Goal: Register for event/course

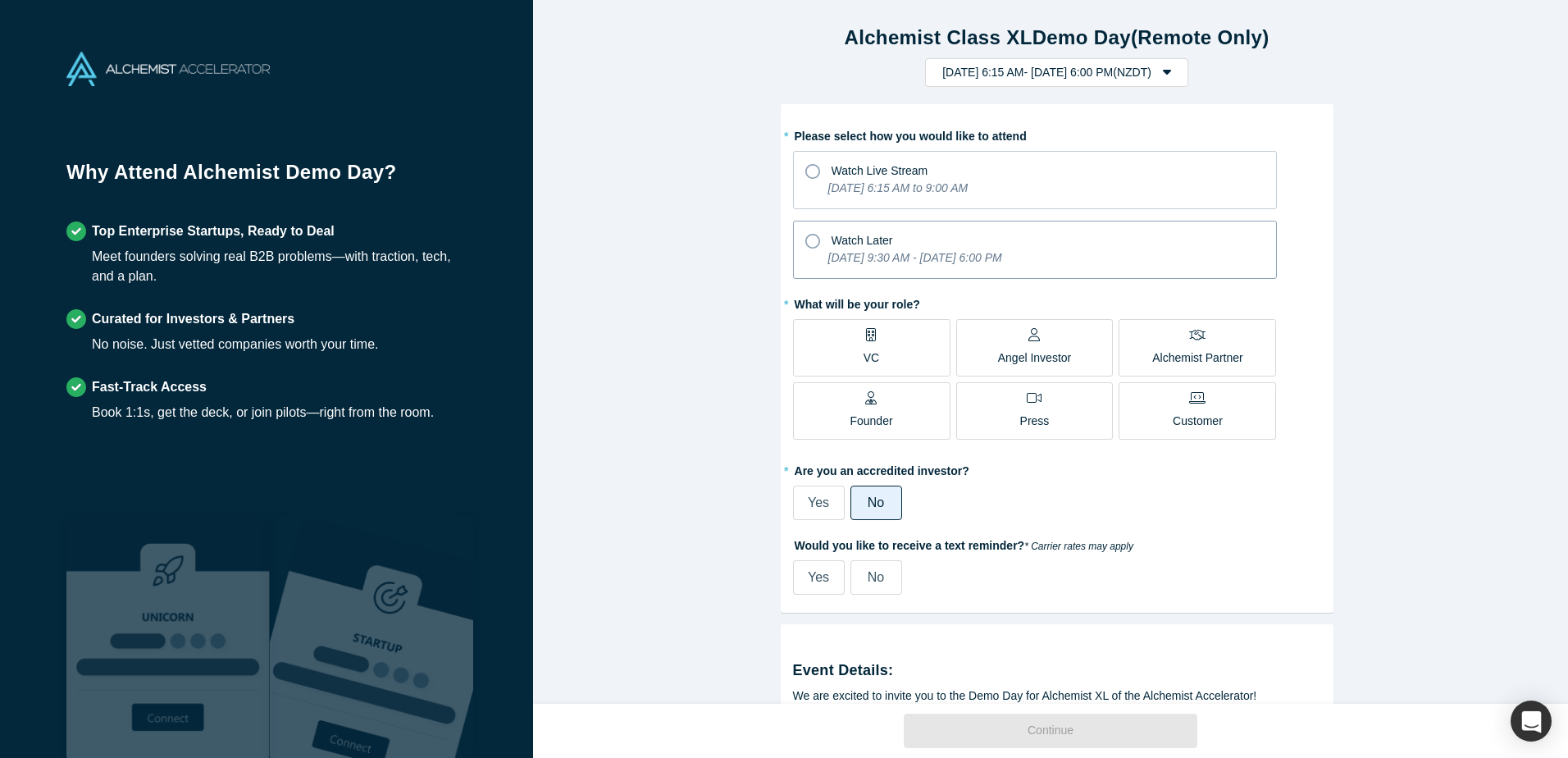
click at [877, 247] on span "Watch Later" at bounding box center [862, 241] width 62 height 13
click at [0, 0] on input "Watch Later [DATE] 9:30 AM - [DATE] 6:00 PM" at bounding box center [0, 0] width 0 height 0
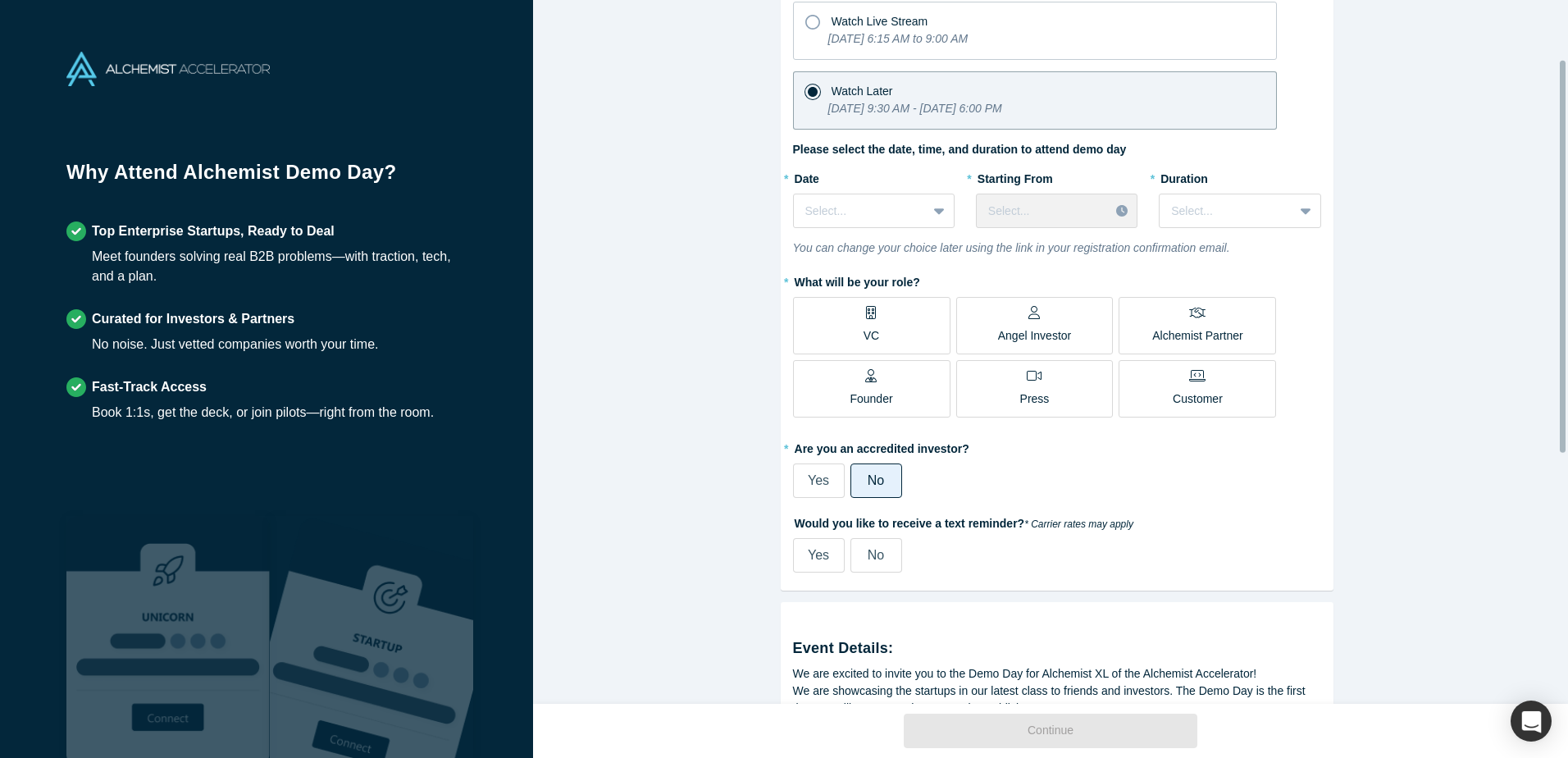
scroll to position [164, 0]
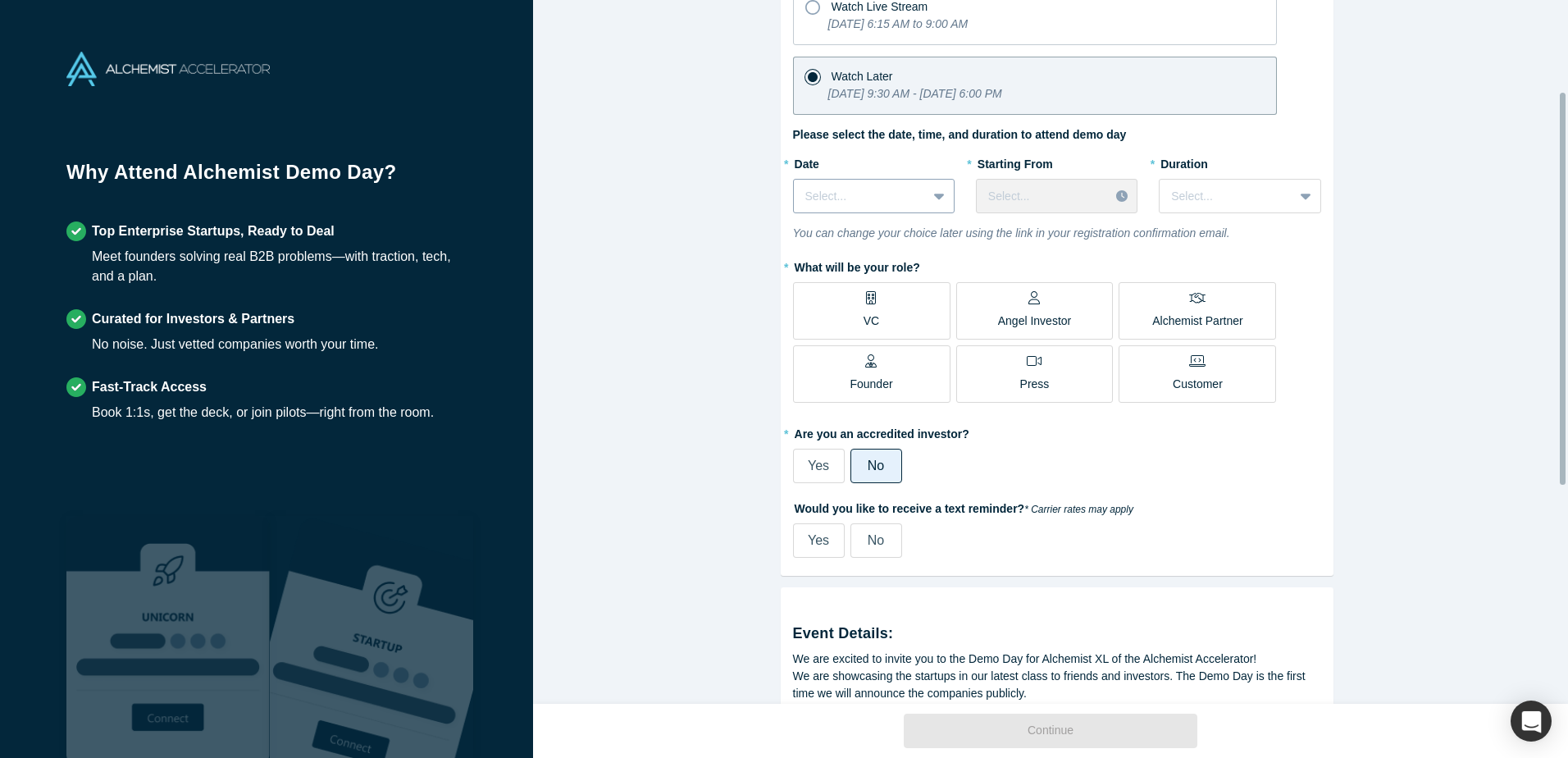
click at [892, 196] on div at bounding box center [861, 196] width 110 height 21
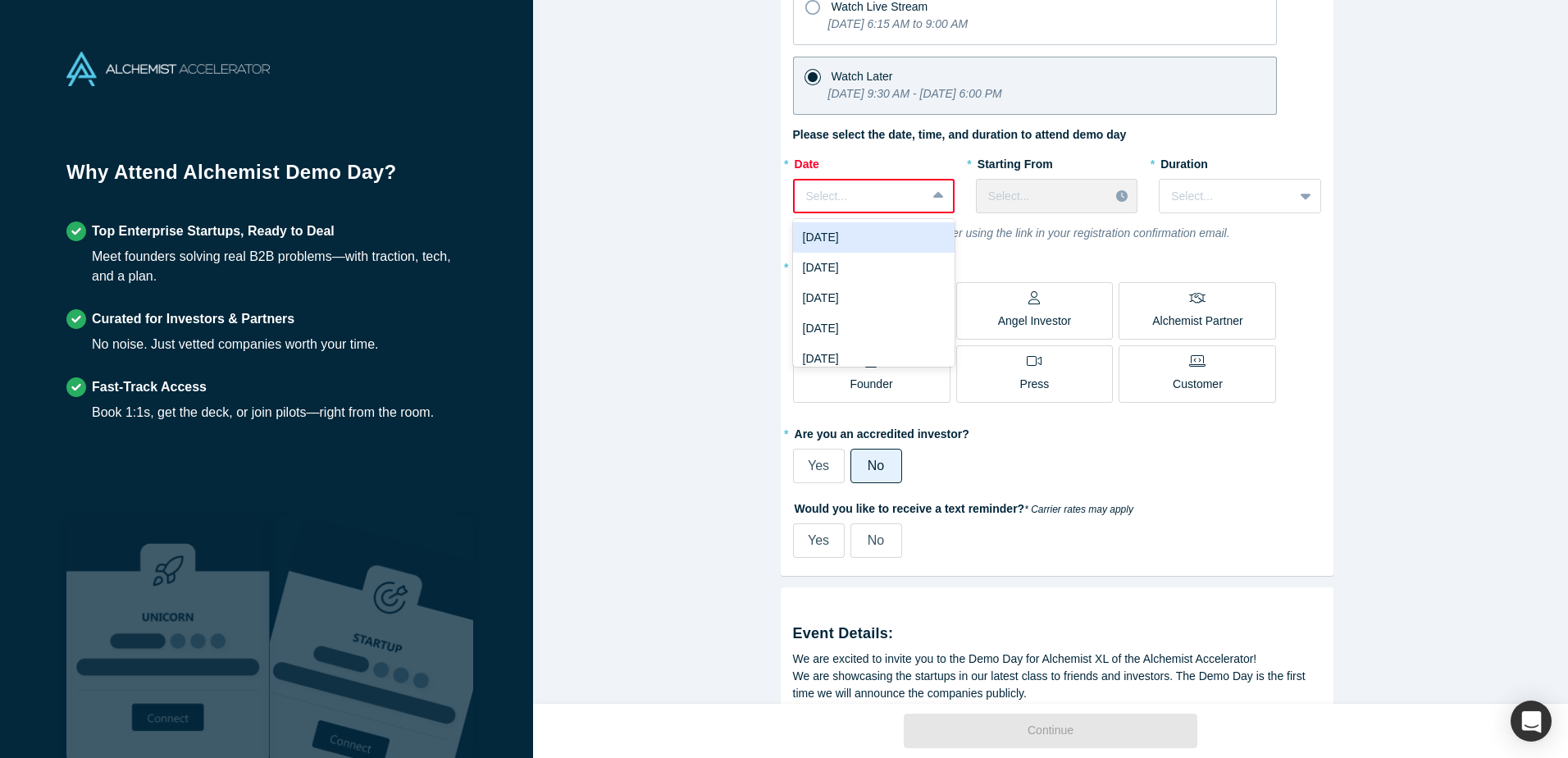
click at [933, 203] on icon at bounding box center [938, 196] width 11 height 16
click at [879, 265] on div "[DATE]" at bounding box center [874, 268] width 162 height 30
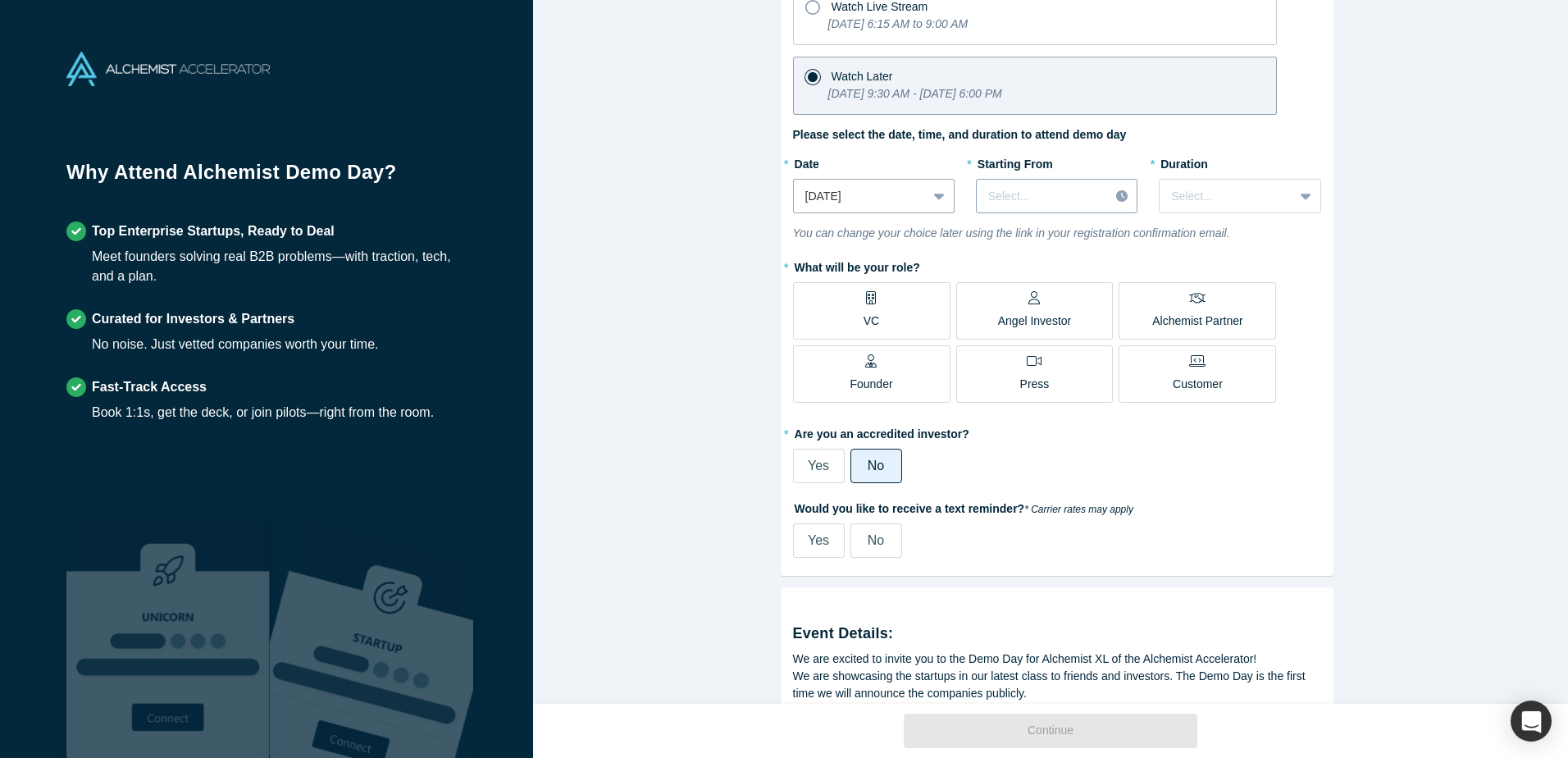
click at [1060, 196] on div at bounding box center [1042, 196] width 109 height 21
click at [1030, 304] on div "4:00 PM (NZDT)" at bounding box center [1056, 305] width 162 height 30
click at [1230, 199] on div at bounding box center [1226, 196] width 110 height 21
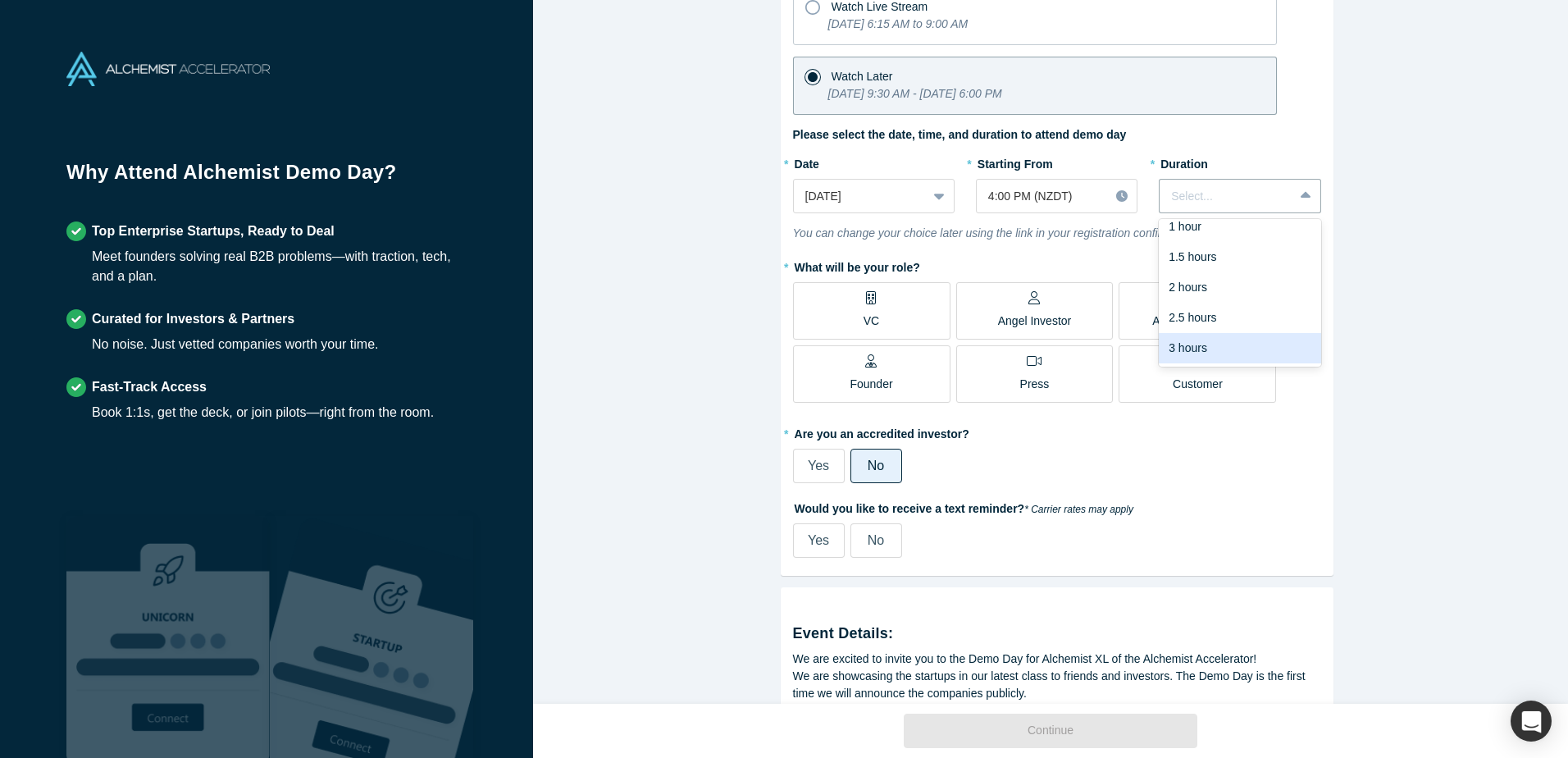
click at [1239, 341] on div "3 hours" at bounding box center [1239, 347] width 162 height 30
click at [1097, 198] on div "4:00 PM (NZDT)" at bounding box center [1042, 196] width 132 height 27
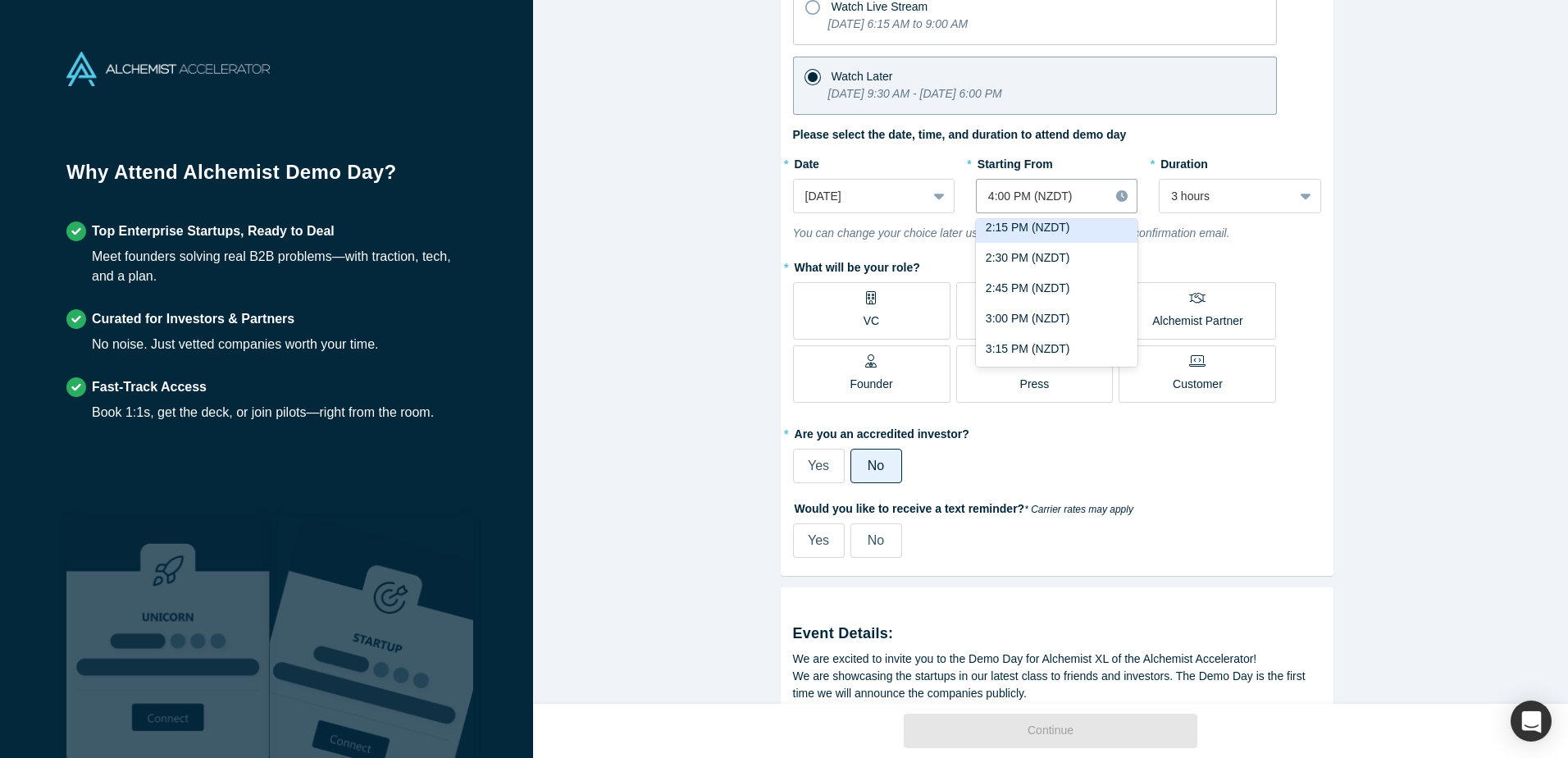
scroll to position [1737, 0]
click at [1057, 235] on div "2:00 PM (NZDT)" at bounding box center [1056, 230] width 162 height 30
click at [1294, 201] on div at bounding box center [1308, 196] width 26 height 30
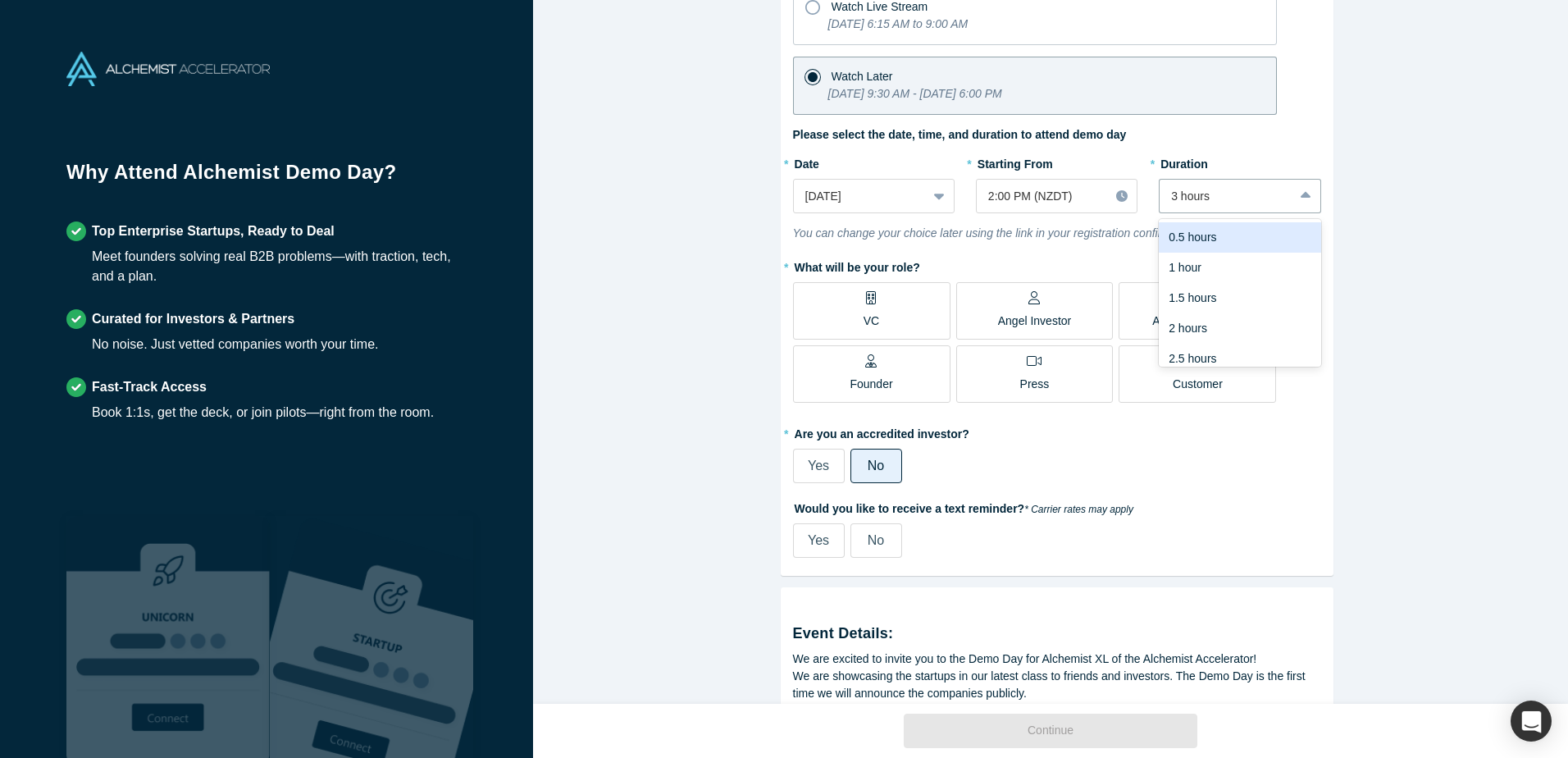
scroll to position [41, 0]
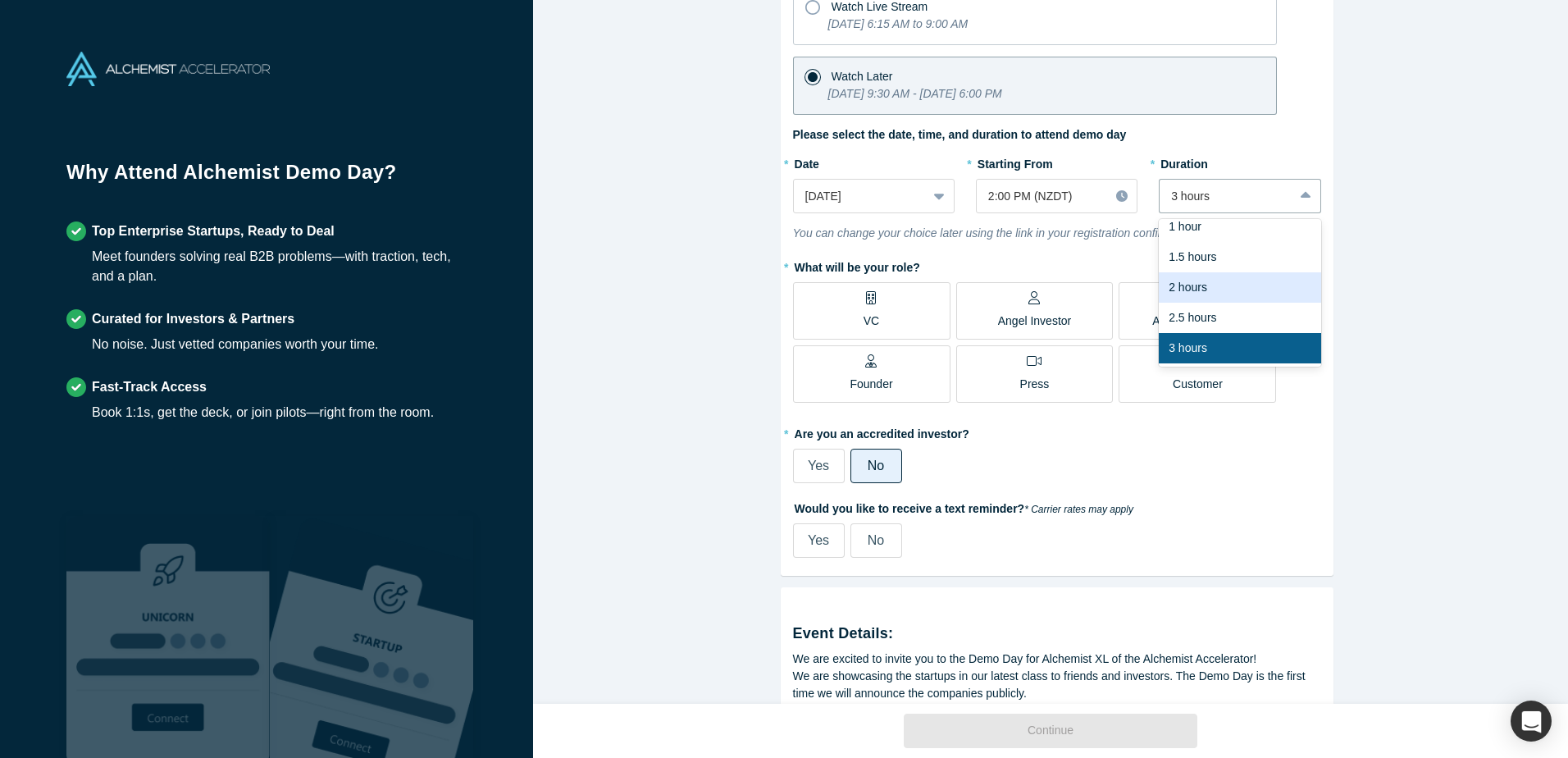
click at [1199, 282] on div "2 hours" at bounding box center [1239, 287] width 162 height 30
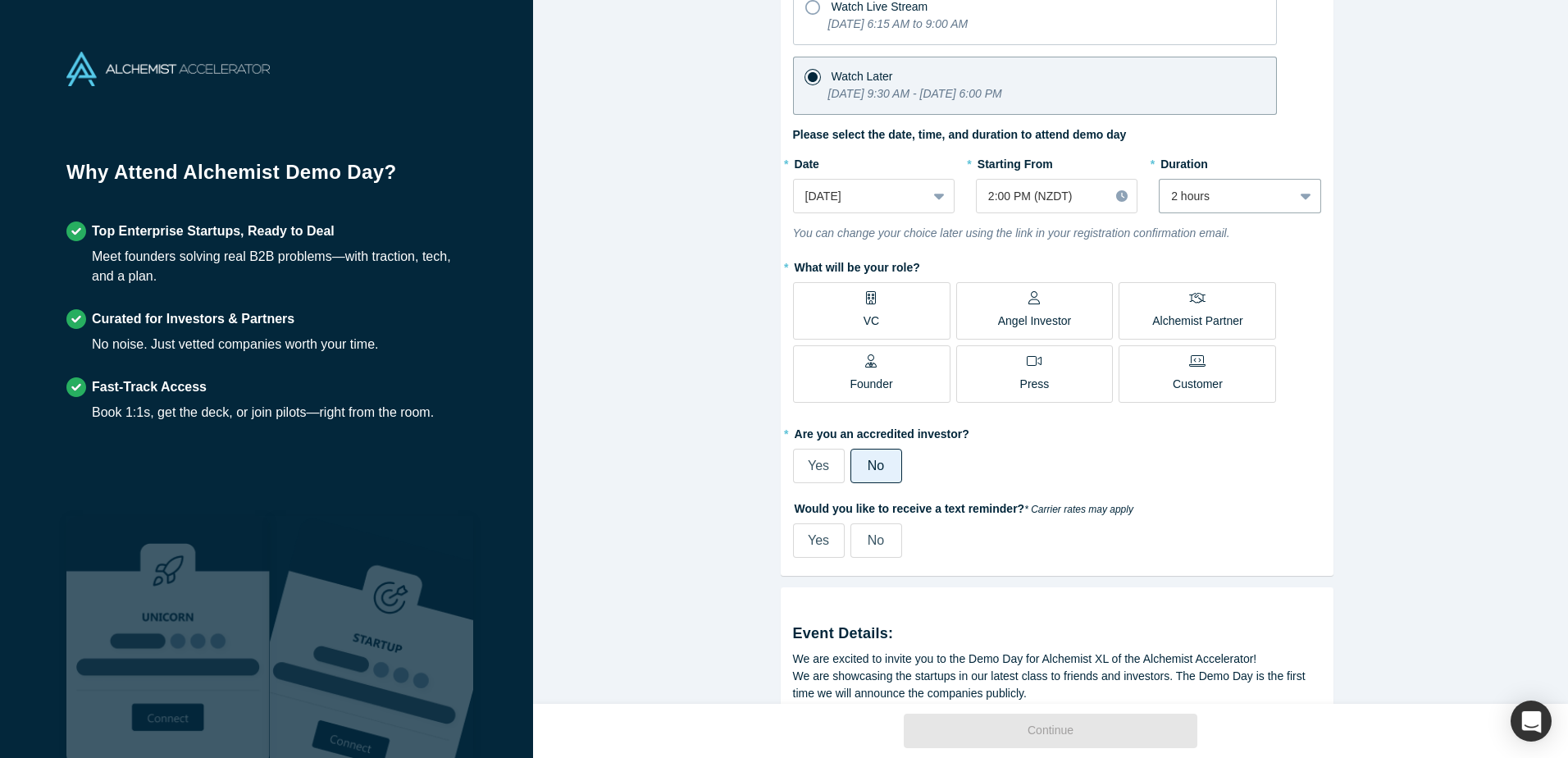
click at [1207, 382] on p "Customer" at bounding box center [1198, 384] width 50 height 17
click at [0, 0] on input "Customer" at bounding box center [0, 0] width 0 height 0
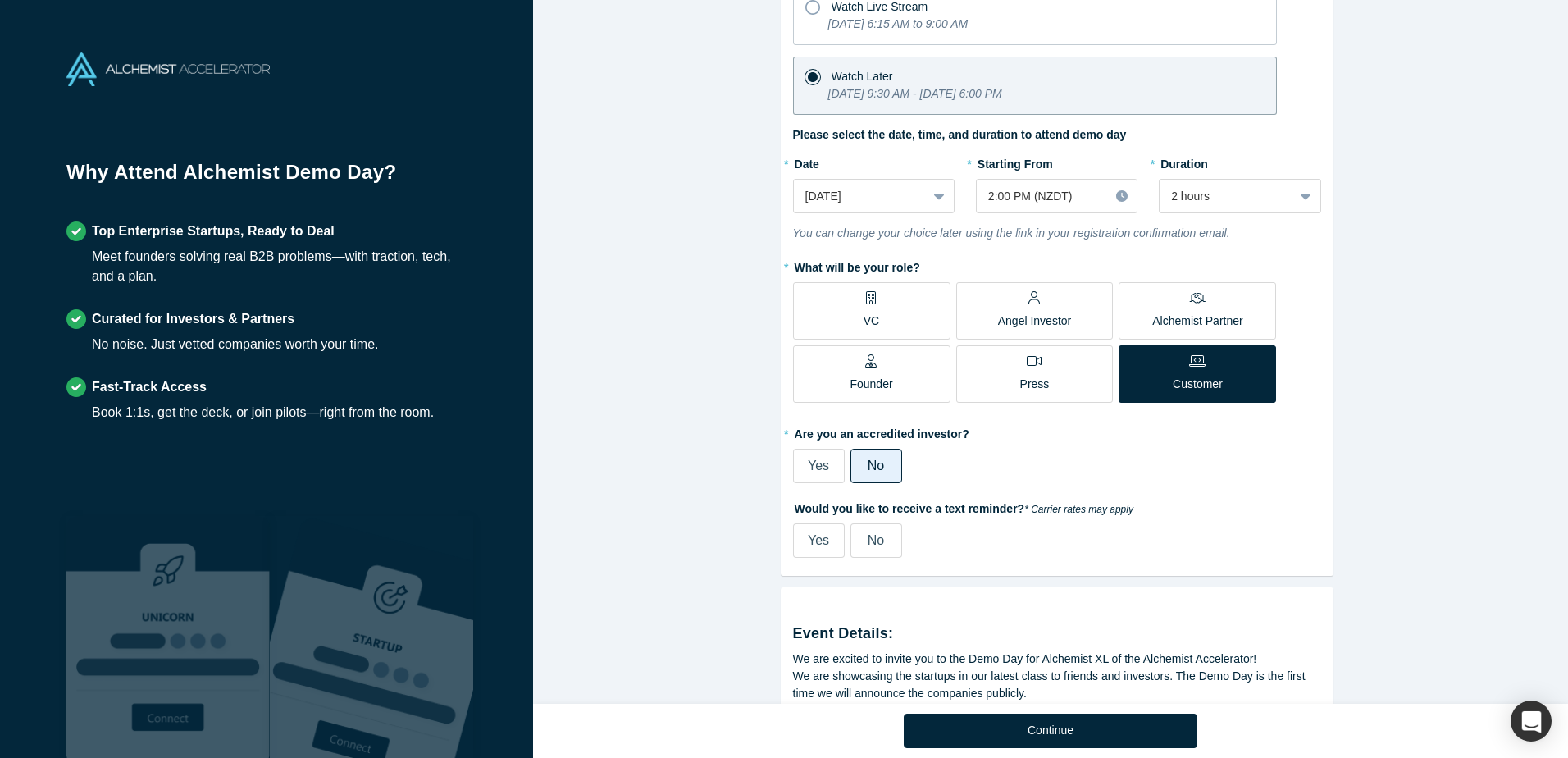
click at [853, 542] on label "No" at bounding box center [876, 540] width 52 height 34
click at [0, 0] on input "No" at bounding box center [0, 0] width 0 height 0
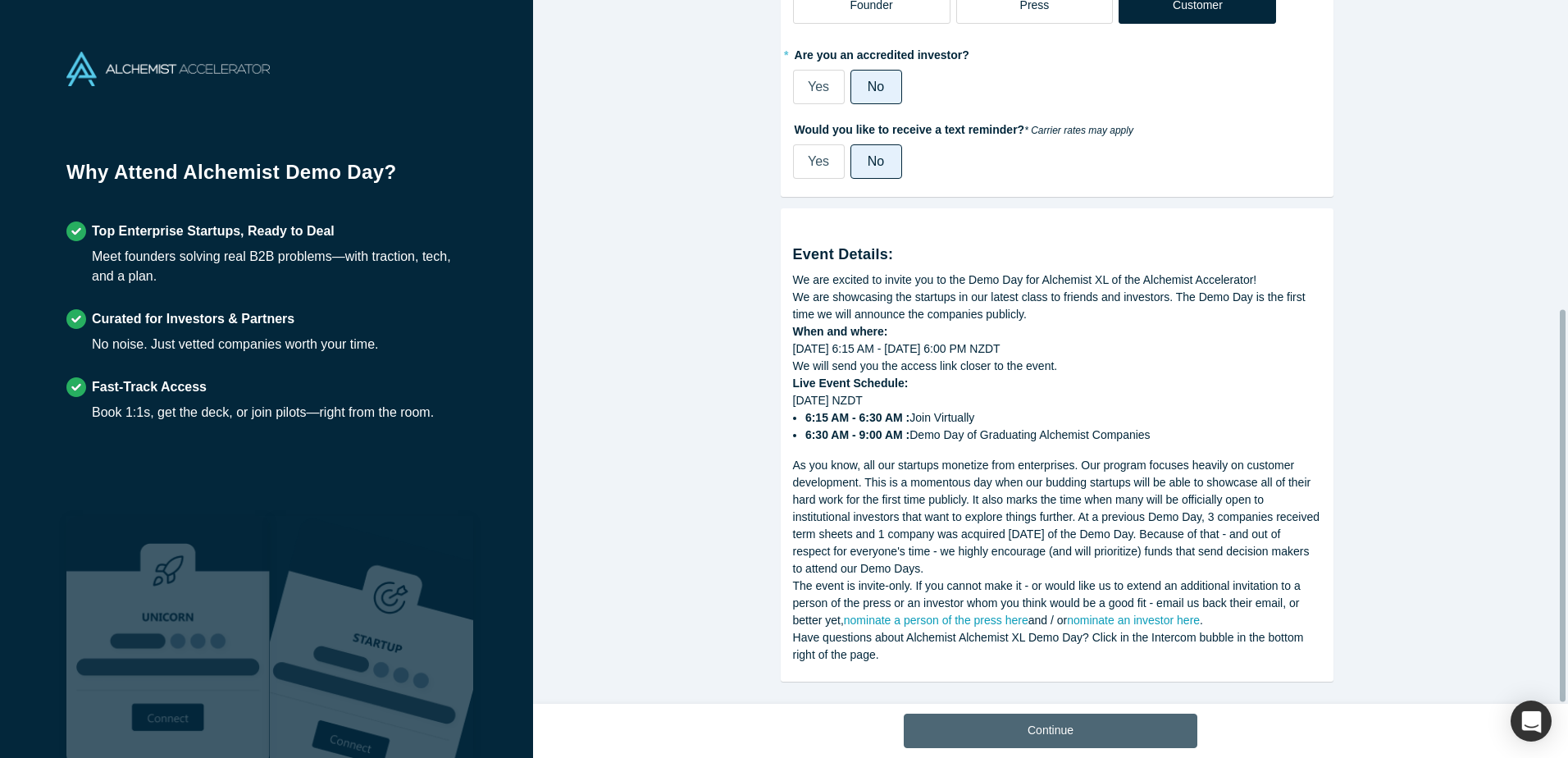
scroll to position [555, 0]
click at [1040, 730] on button "Continue" at bounding box center [1051, 731] width 294 height 34
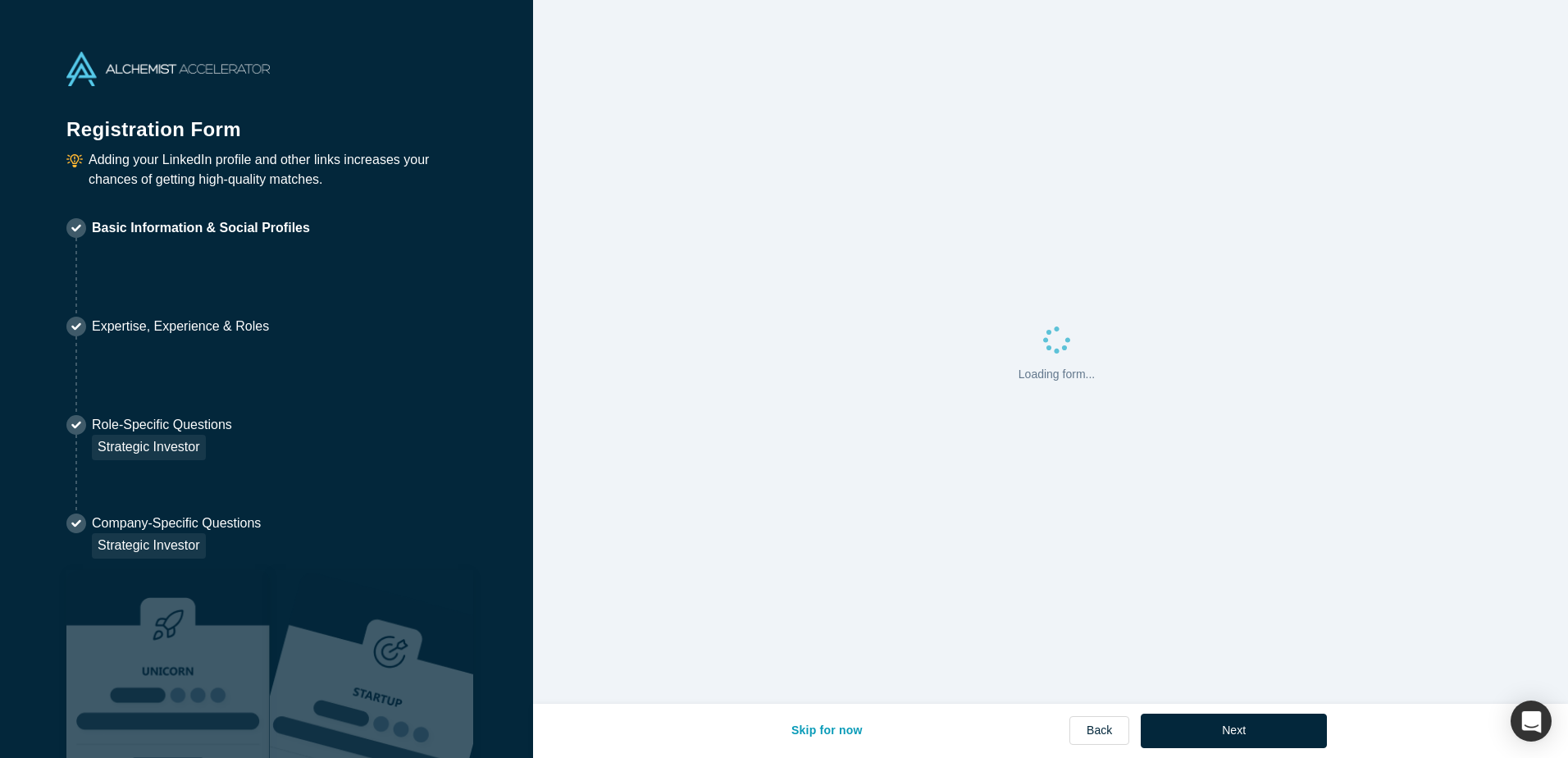
select select "US"
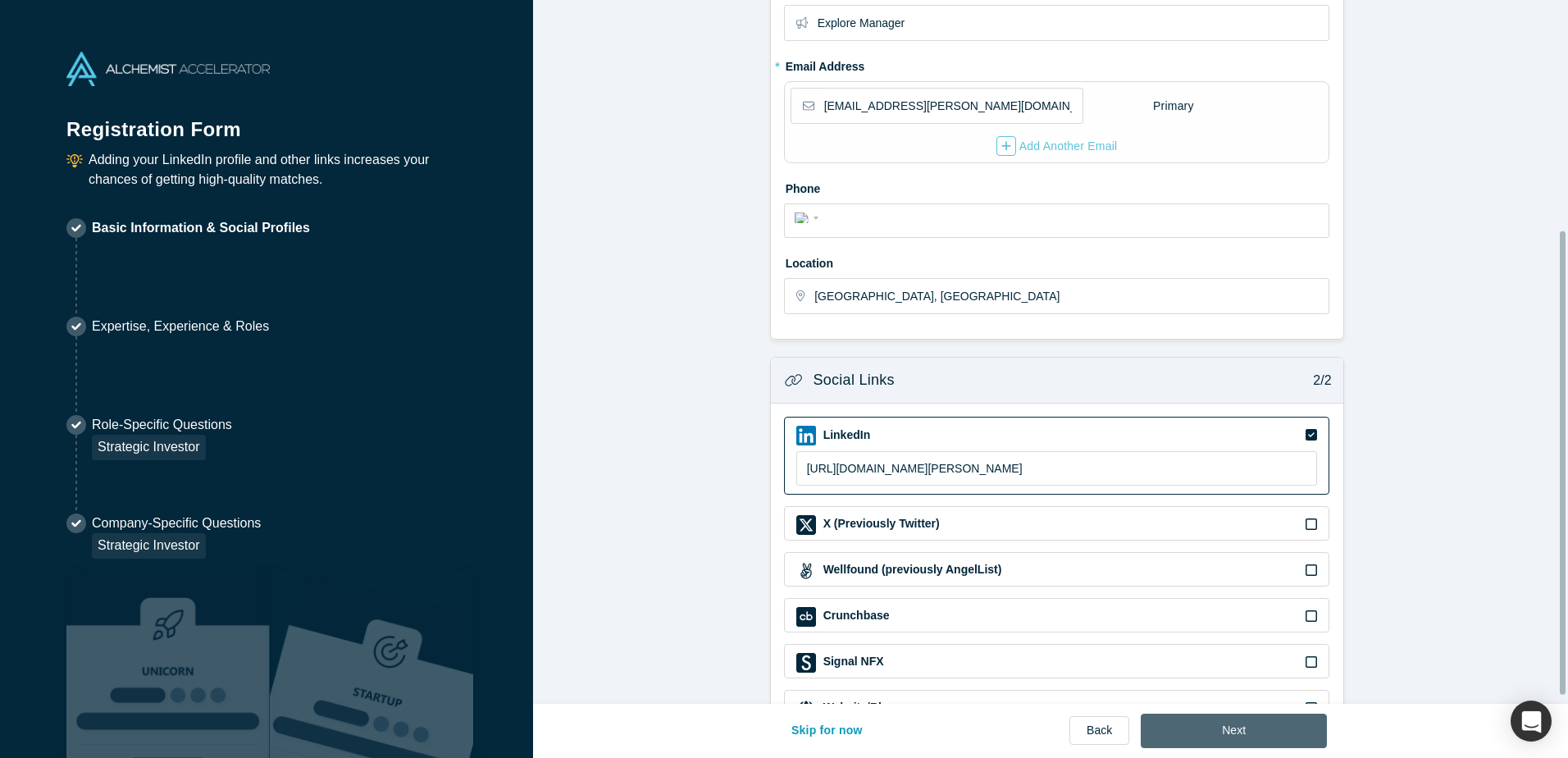
scroll to position [361, 0]
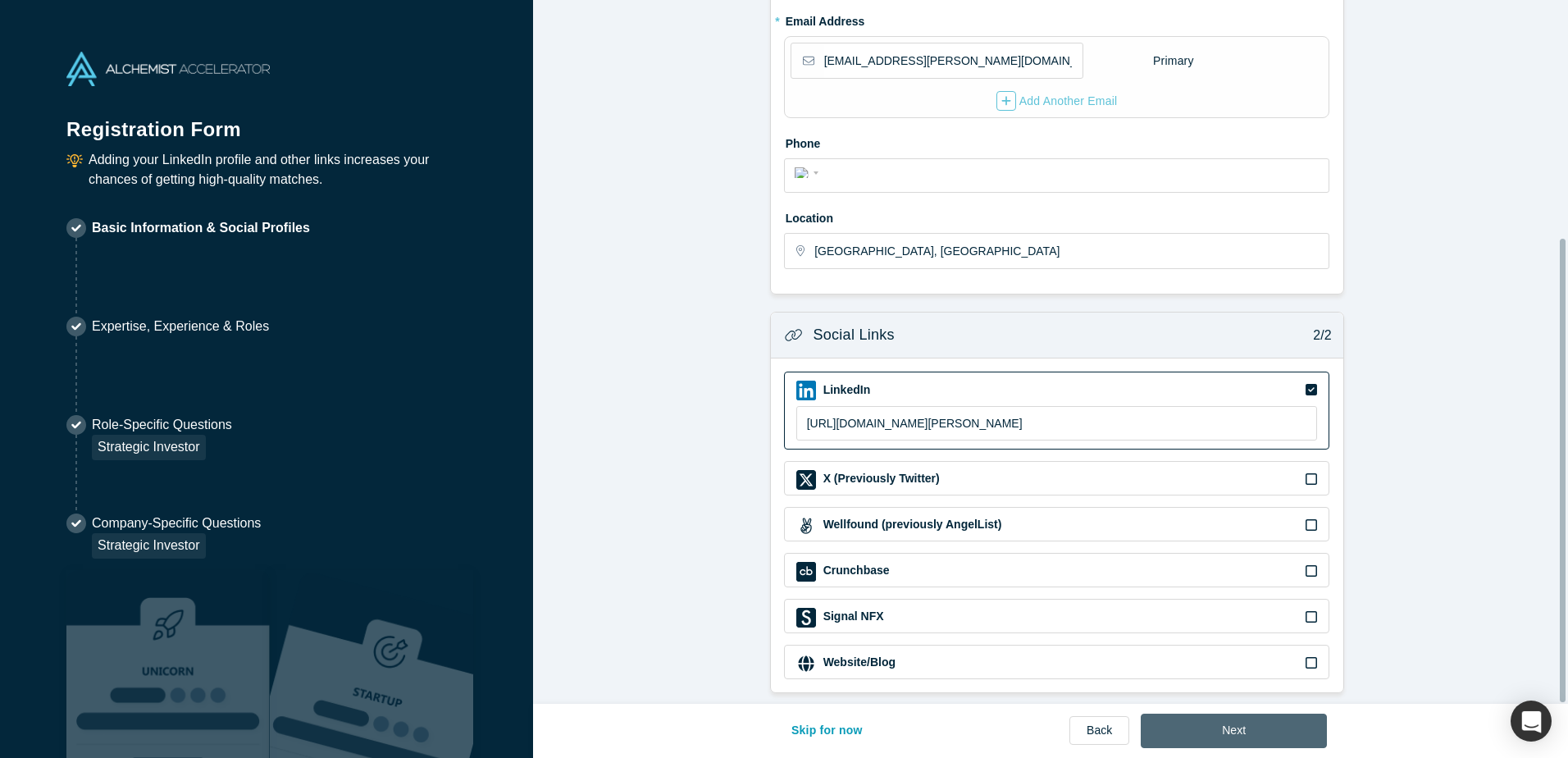
click at [1230, 733] on button "Next" at bounding box center [1234, 731] width 186 height 34
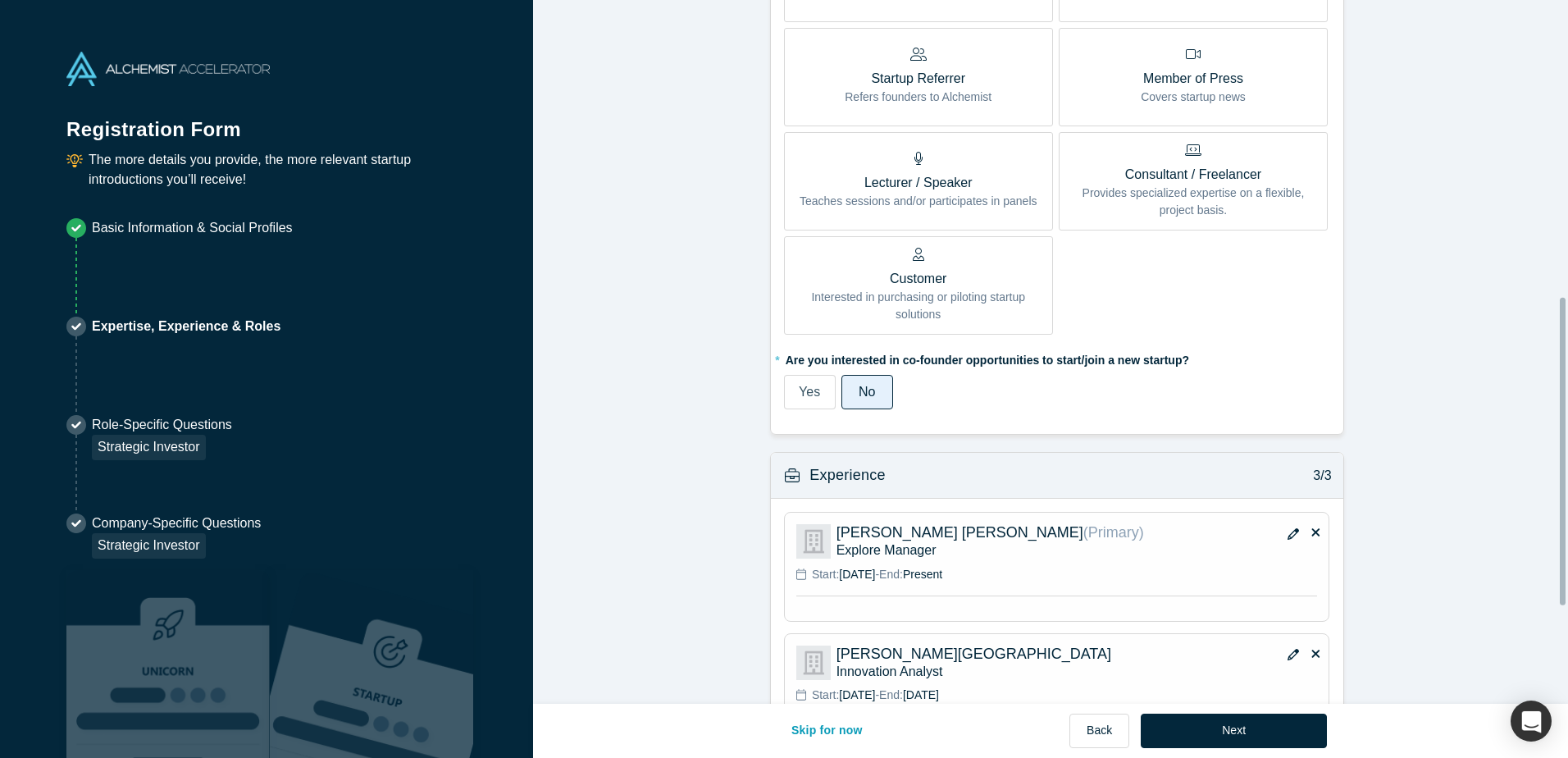
scroll to position [901, 0]
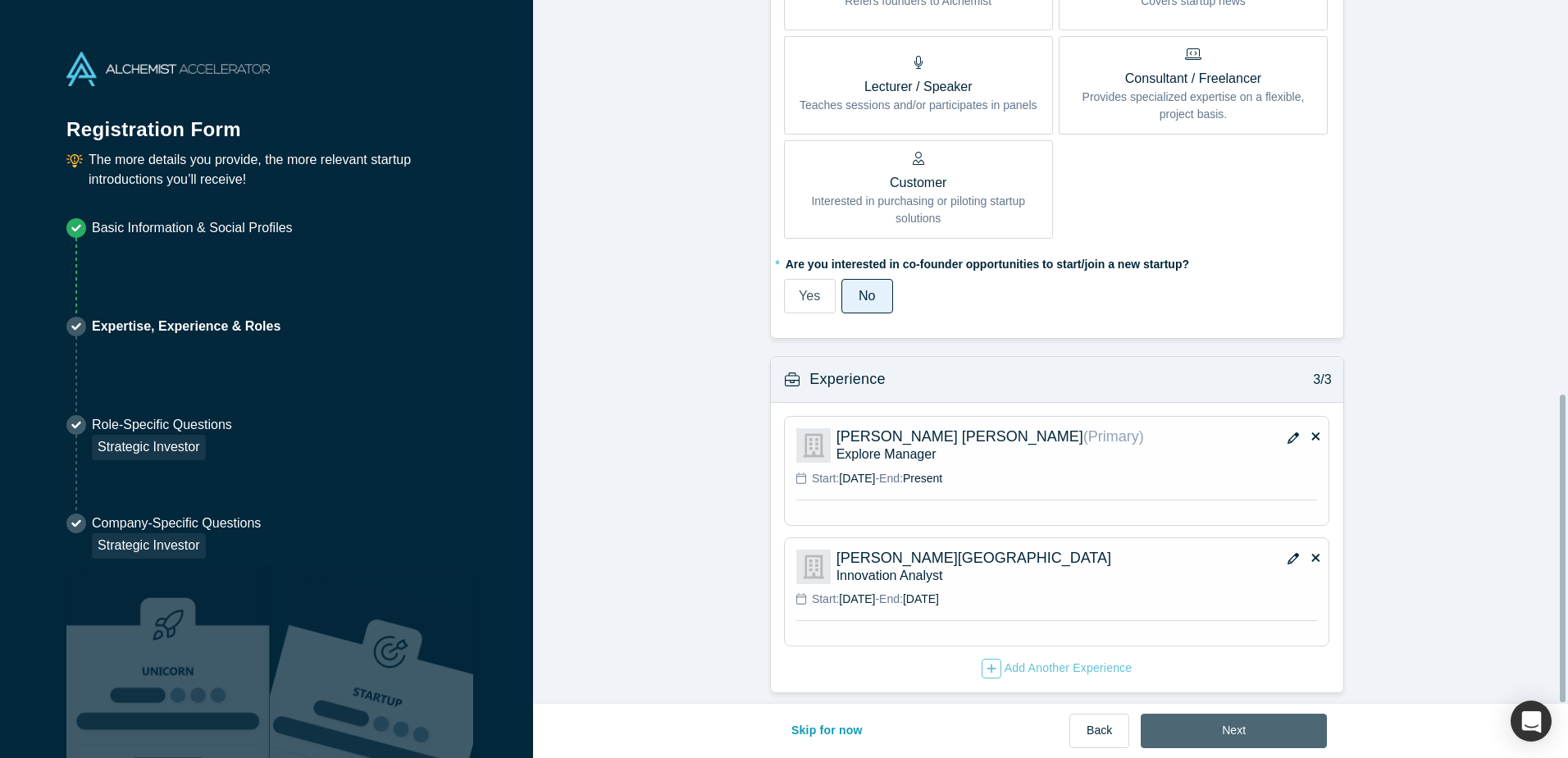
click at [1208, 732] on button "Next" at bounding box center [1234, 731] width 186 height 34
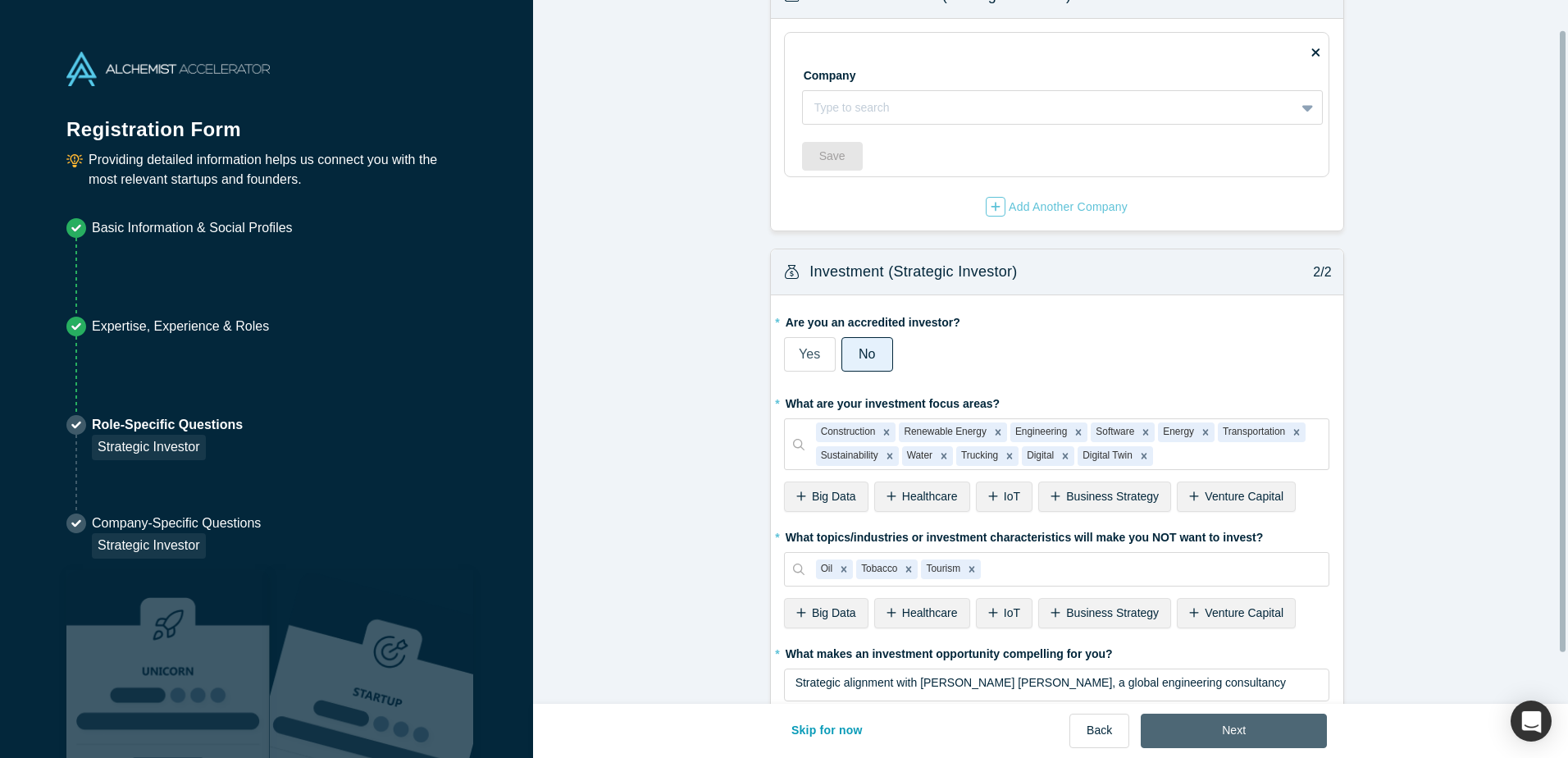
scroll to position [91, 0]
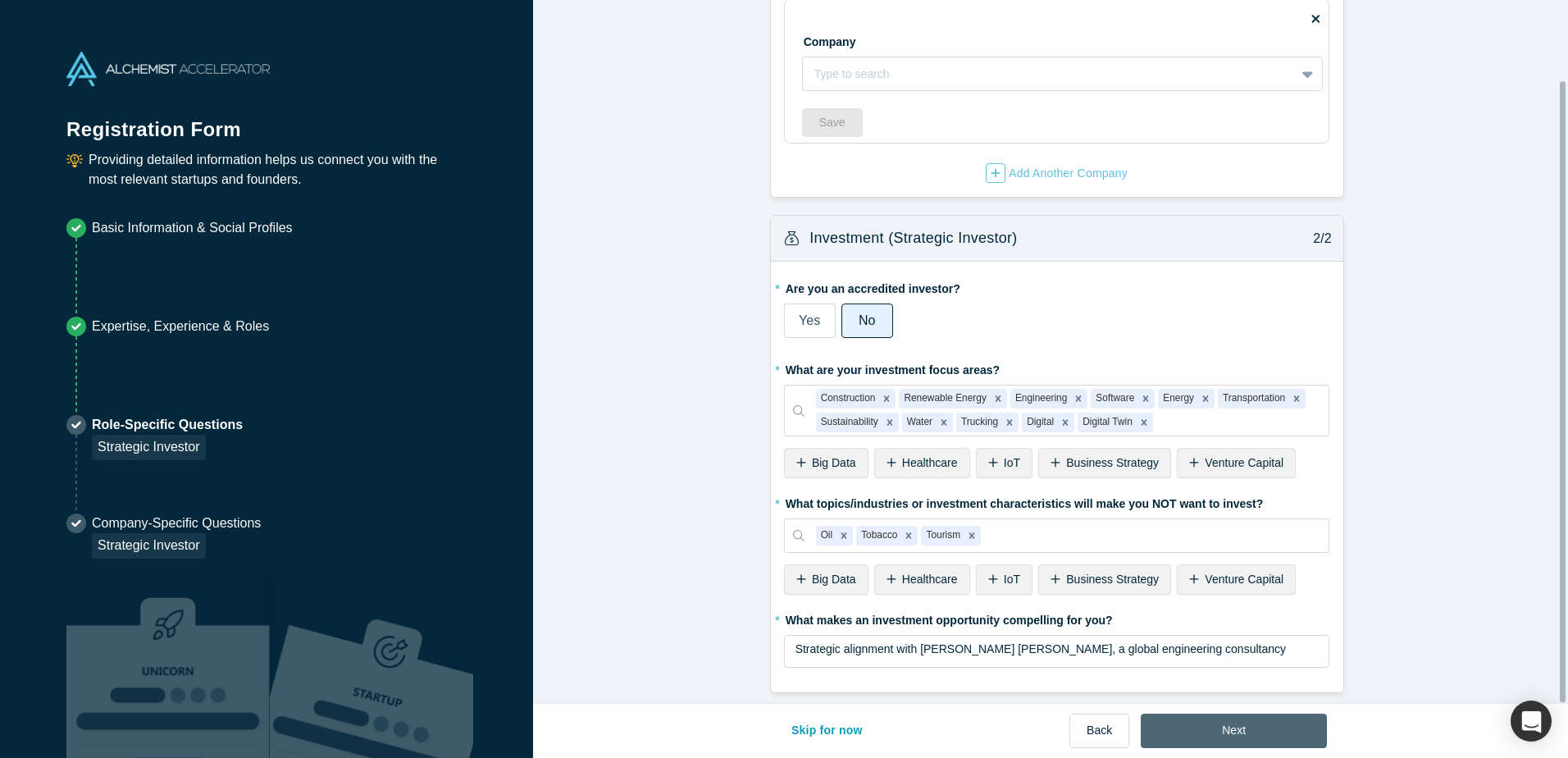
click at [1228, 733] on button "Next" at bounding box center [1234, 731] width 186 height 34
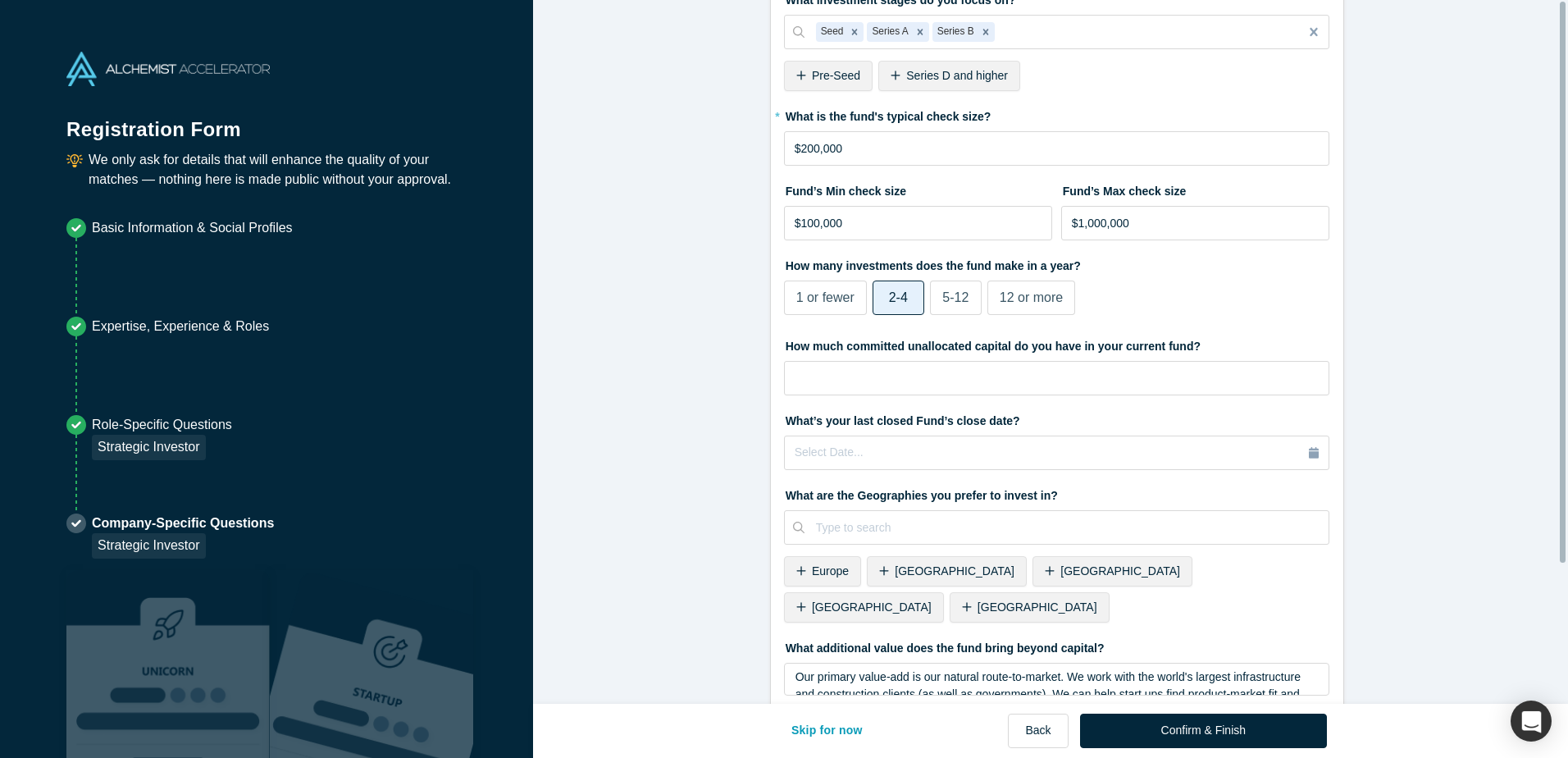
scroll to position [0, 0]
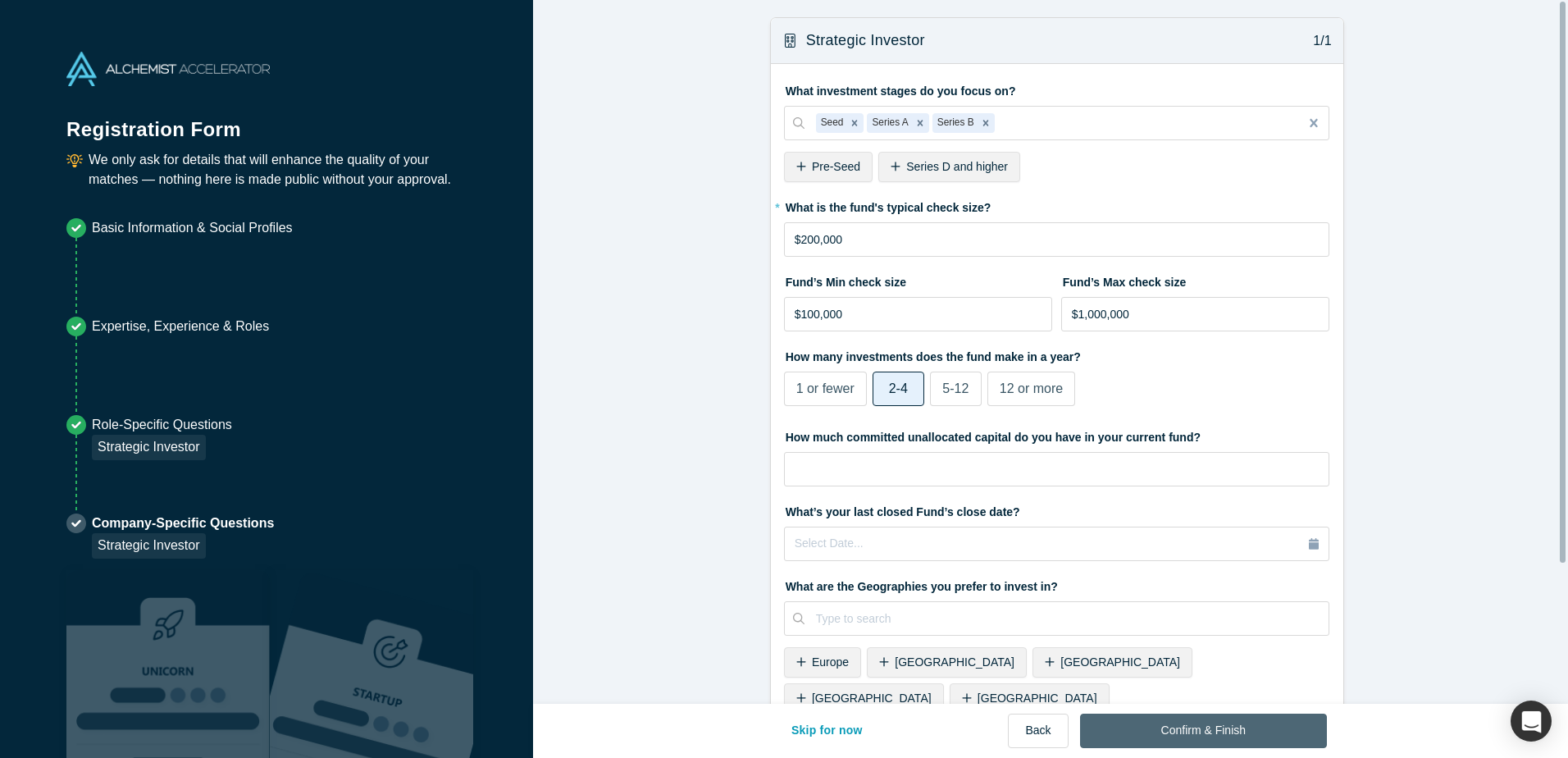
click at [1231, 727] on button "Confirm & Finish" at bounding box center [1203, 731] width 247 height 34
